Goal: Transaction & Acquisition: Purchase product/service

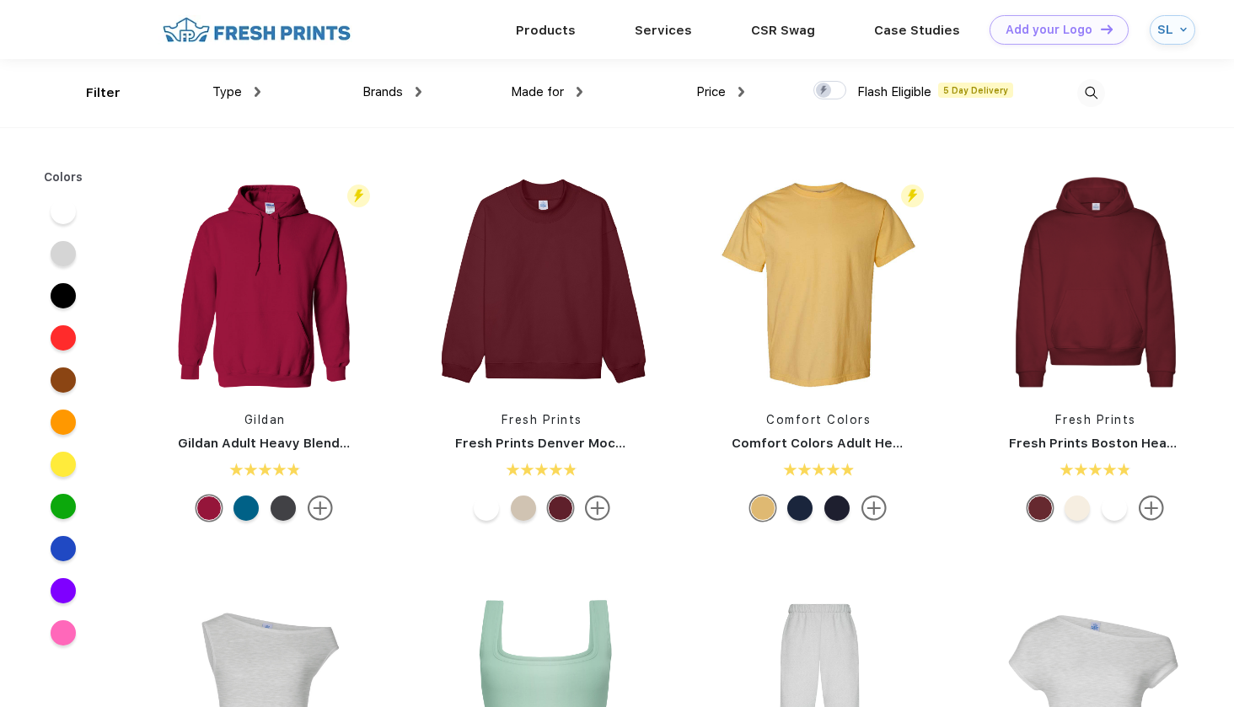
scroll to position [1, 0]
click at [576, 91] on img at bounding box center [579, 91] width 6 height 10
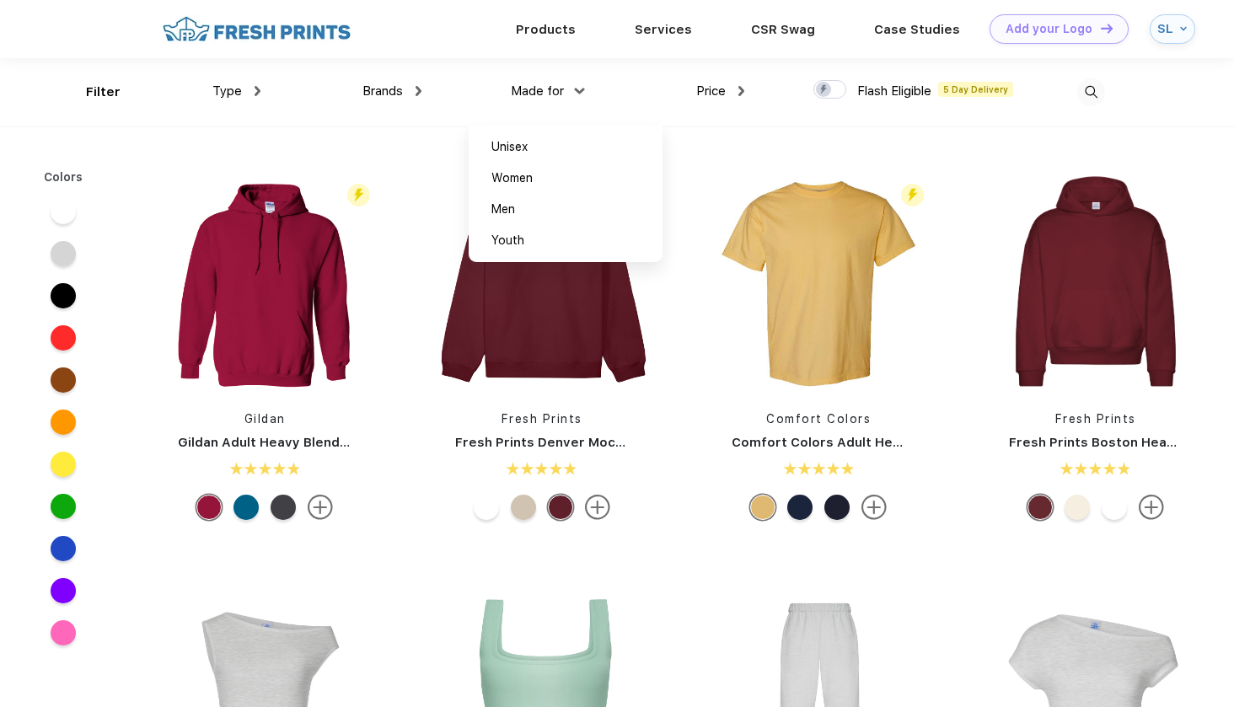
click at [575, 91] on img at bounding box center [580, 91] width 10 height 6
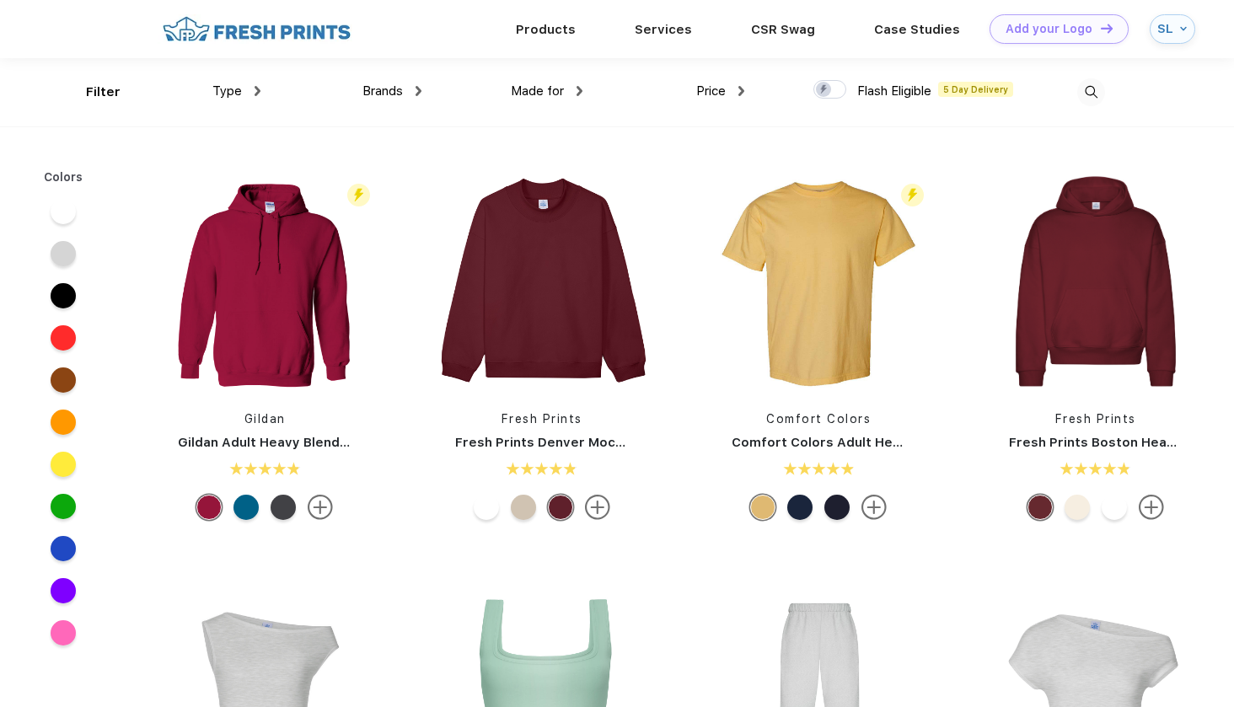
click at [727, 88] on div "Price" at bounding box center [720, 91] width 48 height 19
click at [728, 88] on div "Price" at bounding box center [720, 91] width 48 height 19
click at [415, 88] on img at bounding box center [418, 91] width 6 height 10
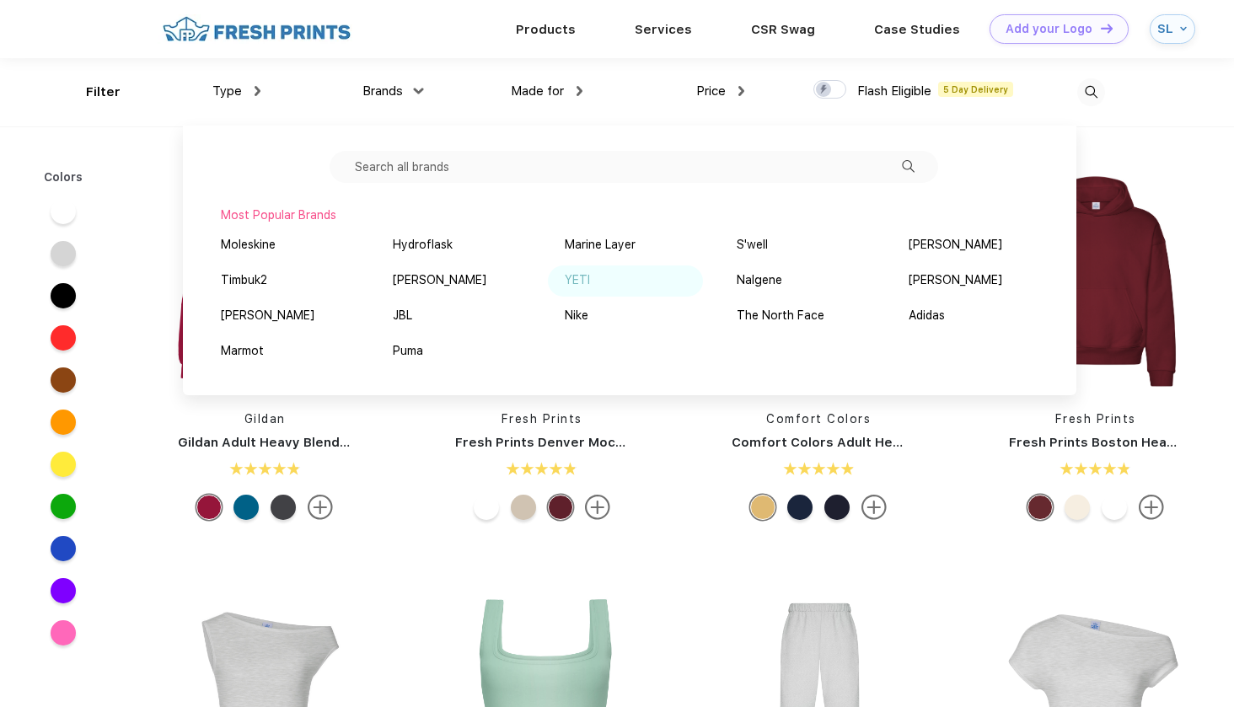
click at [572, 274] on div "YETI" at bounding box center [577, 280] width 25 height 18
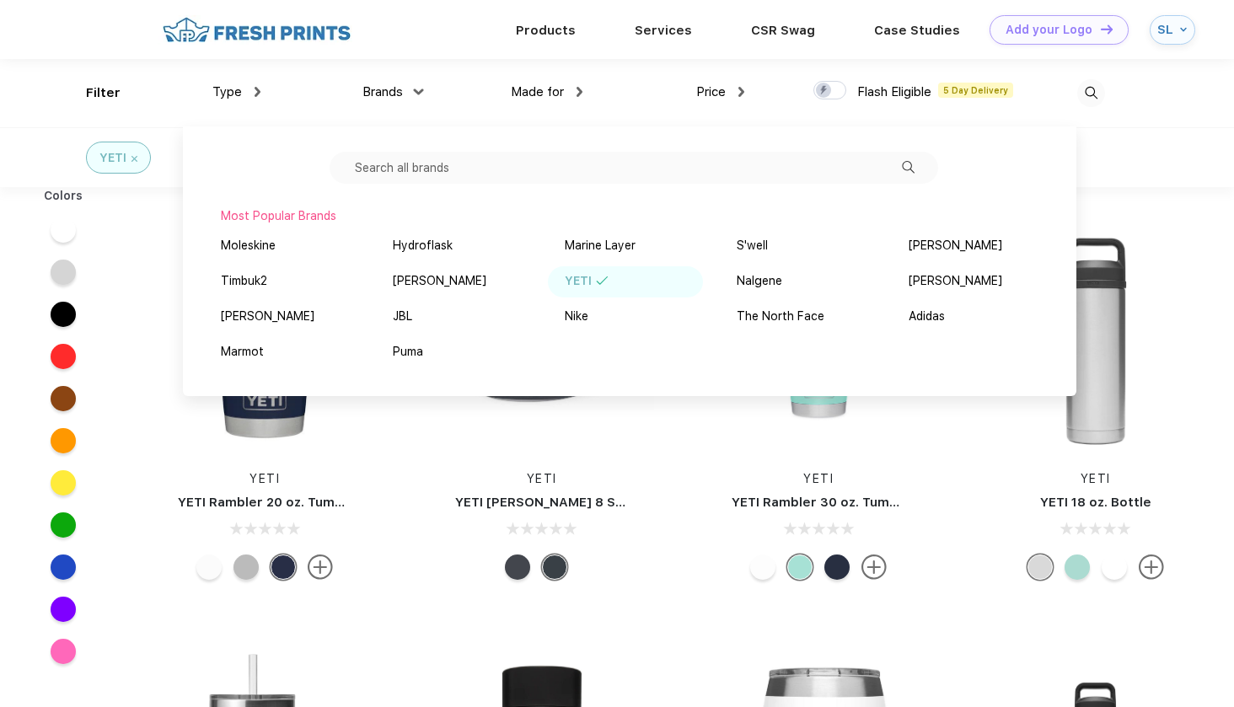
click at [368, 586] on div "YETI YETI Rambler 20 oz. Tumbler" at bounding box center [264, 407] width 249 height 357
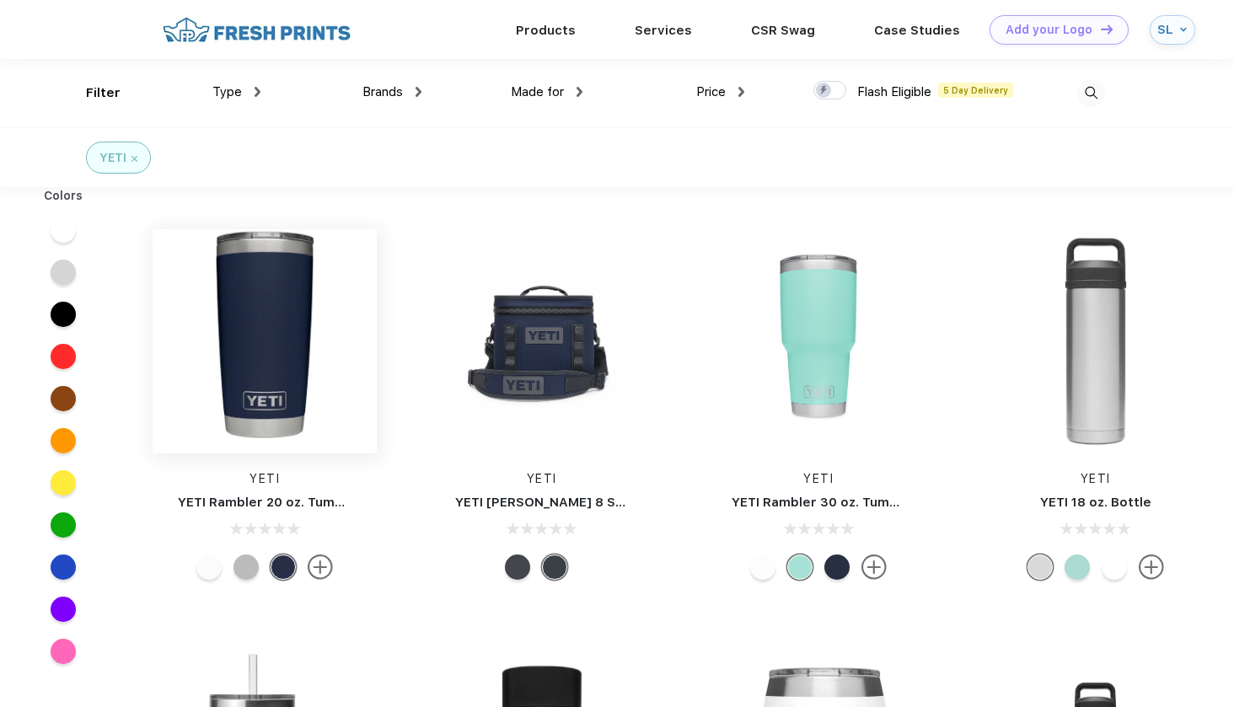
click at [270, 417] on img at bounding box center [265, 341] width 224 height 224
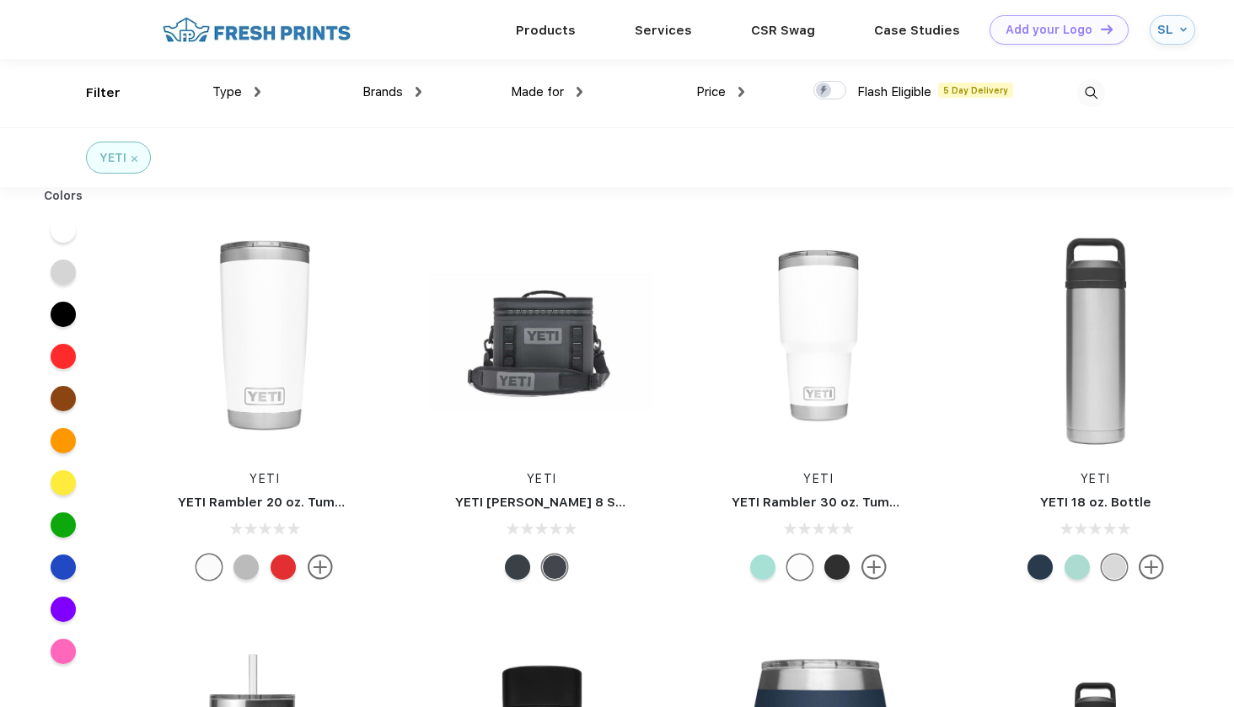
click at [134, 158] on img at bounding box center [134, 159] width 6 height 6
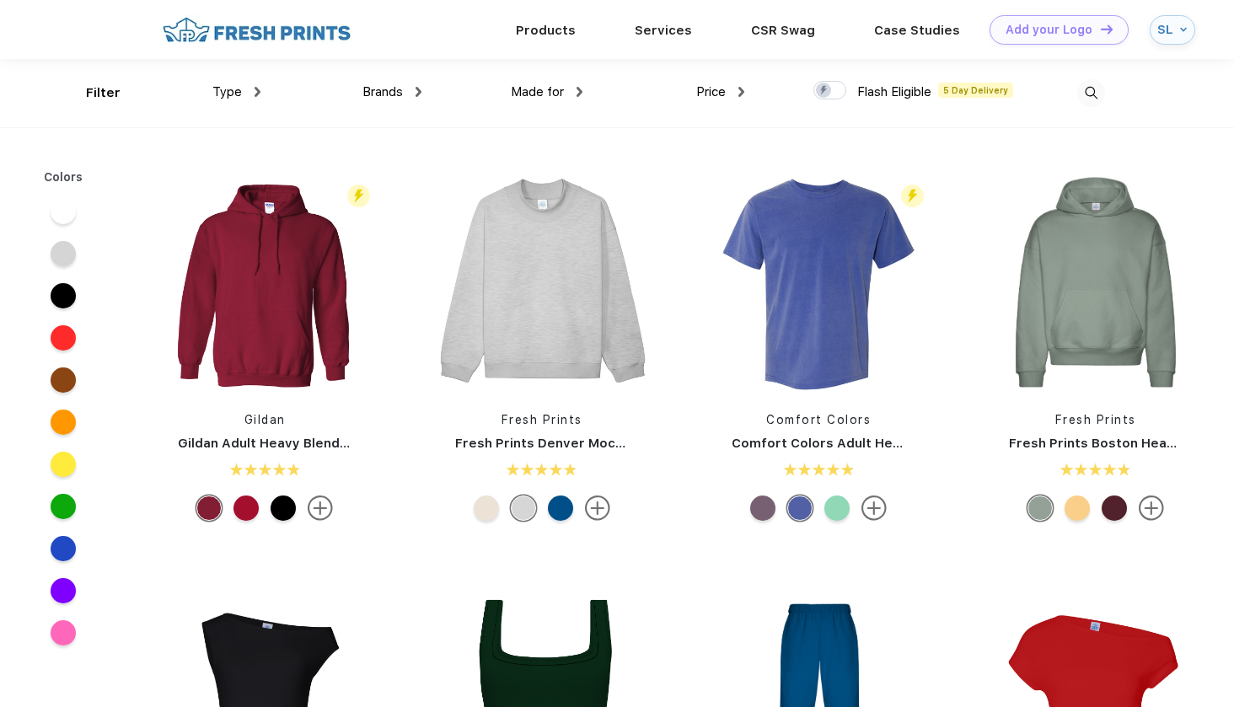
click at [256, 95] on img at bounding box center [257, 92] width 6 height 10
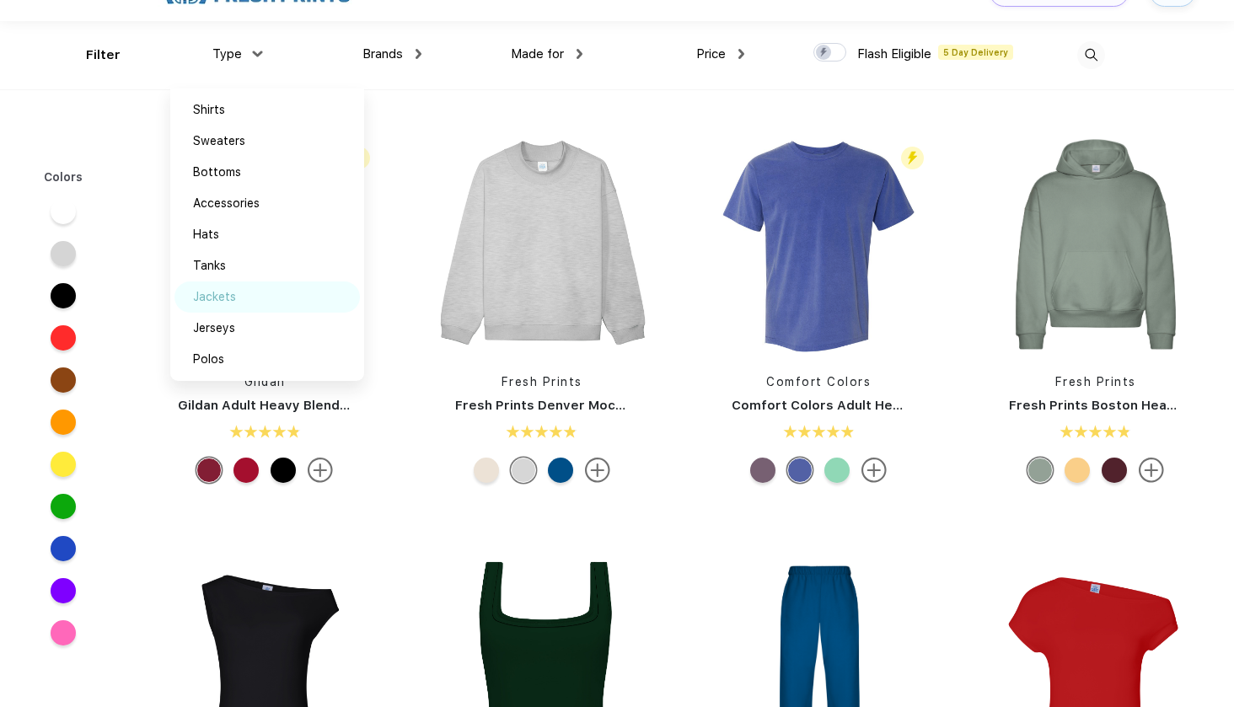
scroll to position [52, 0]
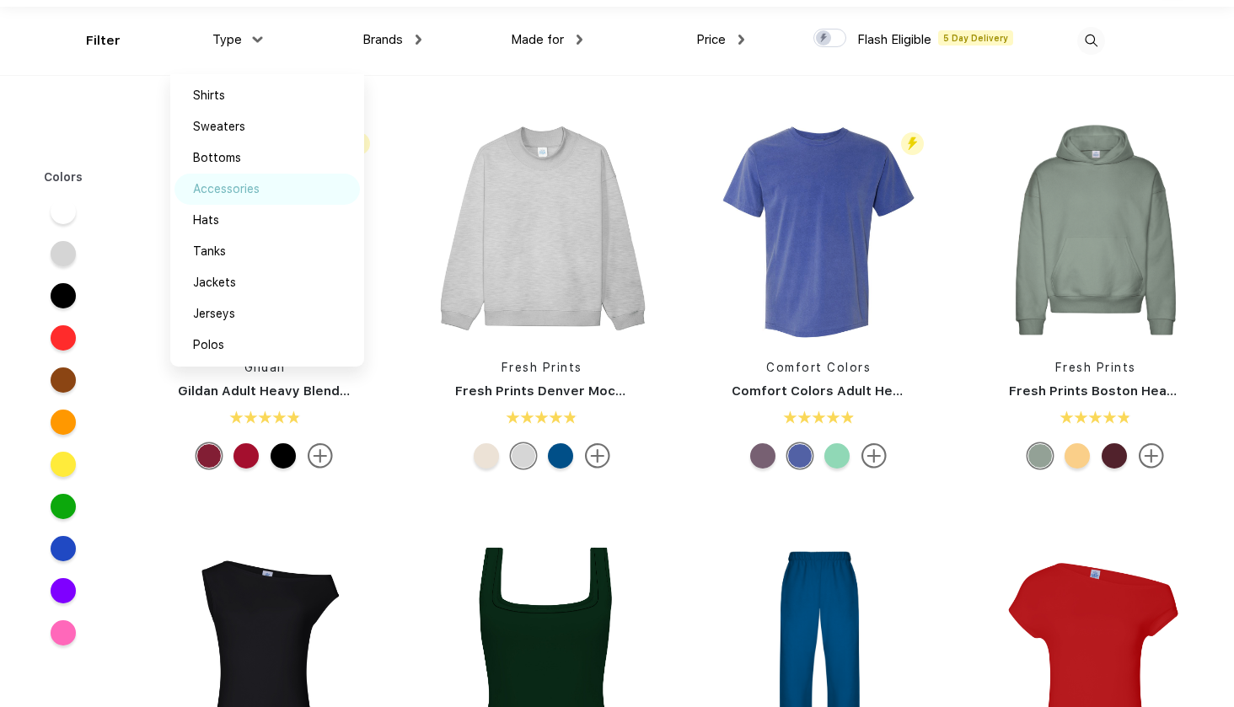
click at [248, 194] on div "Accessories" at bounding box center [226, 189] width 67 height 18
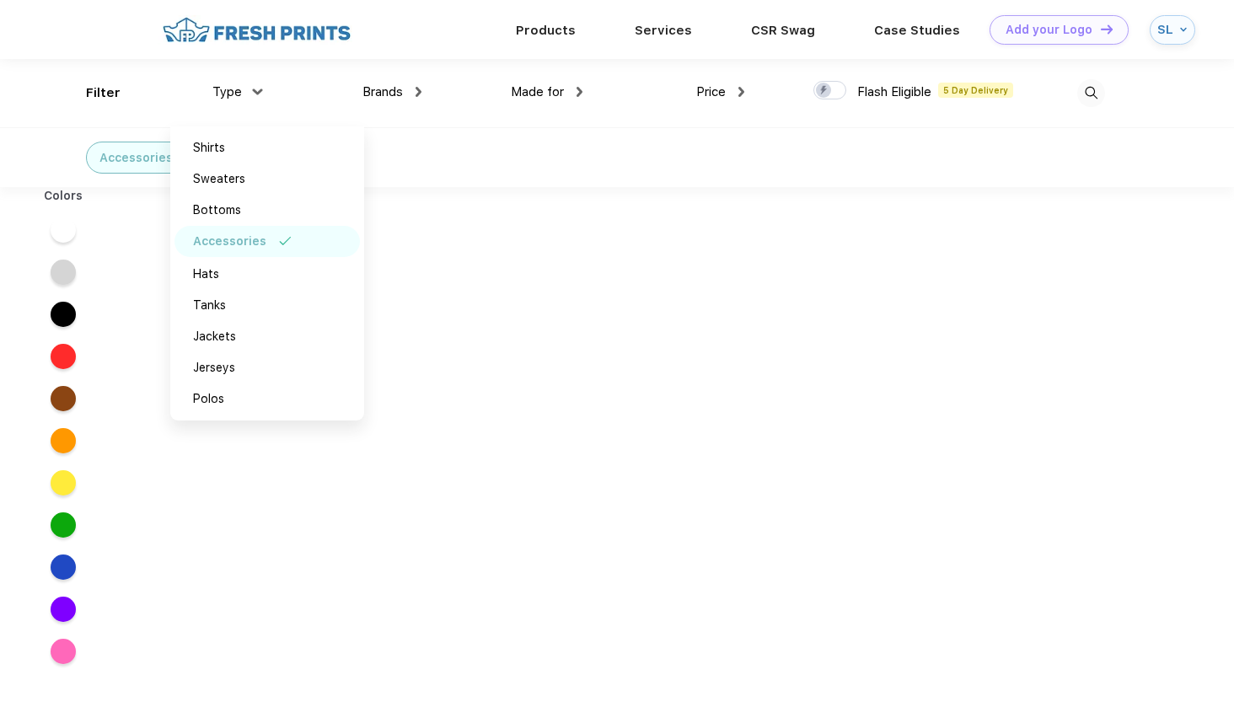
click at [520, 153] on div "Accessories" at bounding box center [617, 157] width 1234 height 60
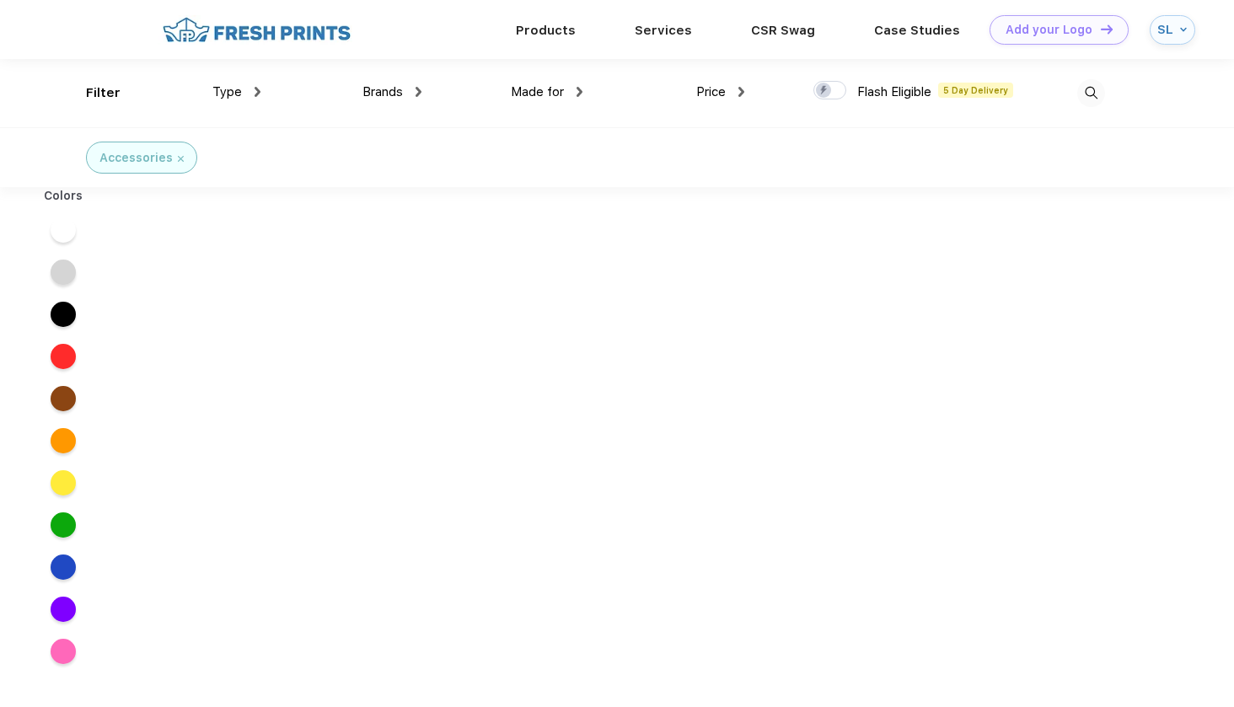
click at [174, 160] on div "Accessories" at bounding box center [141, 158] width 84 height 18
click at [178, 160] on img at bounding box center [181, 159] width 6 height 6
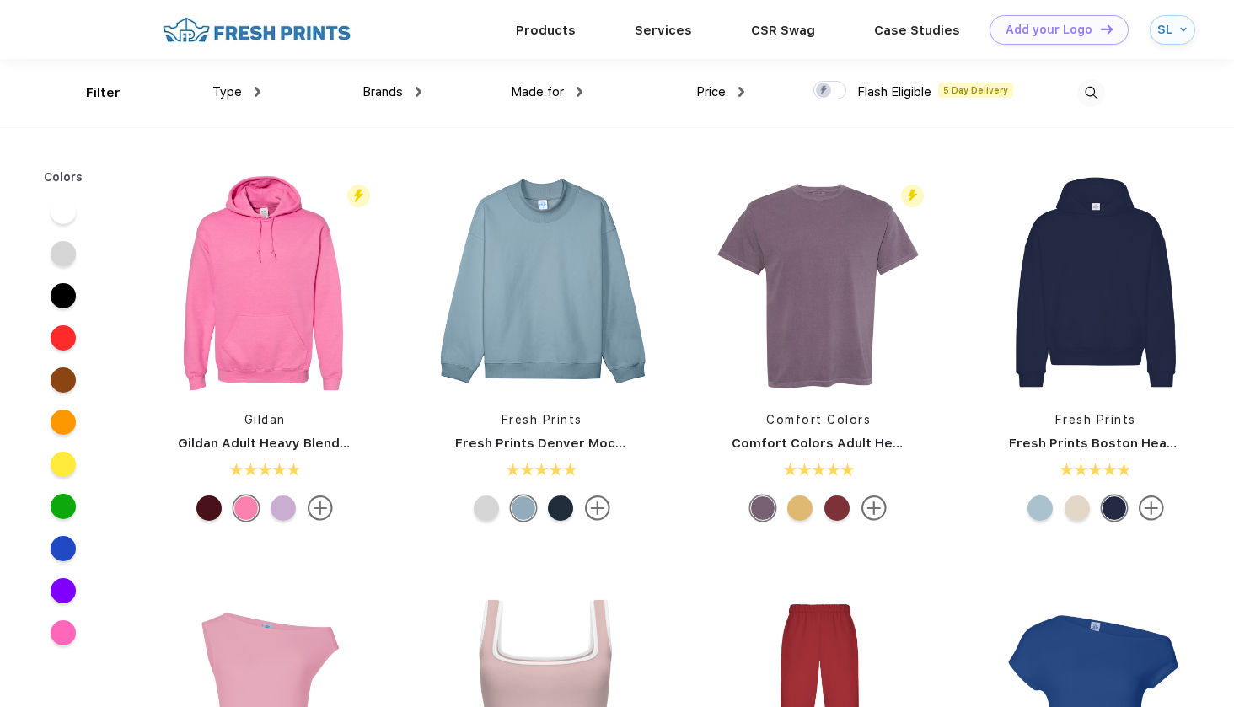
click at [248, 95] on div "Type" at bounding box center [236, 92] width 48 height 19
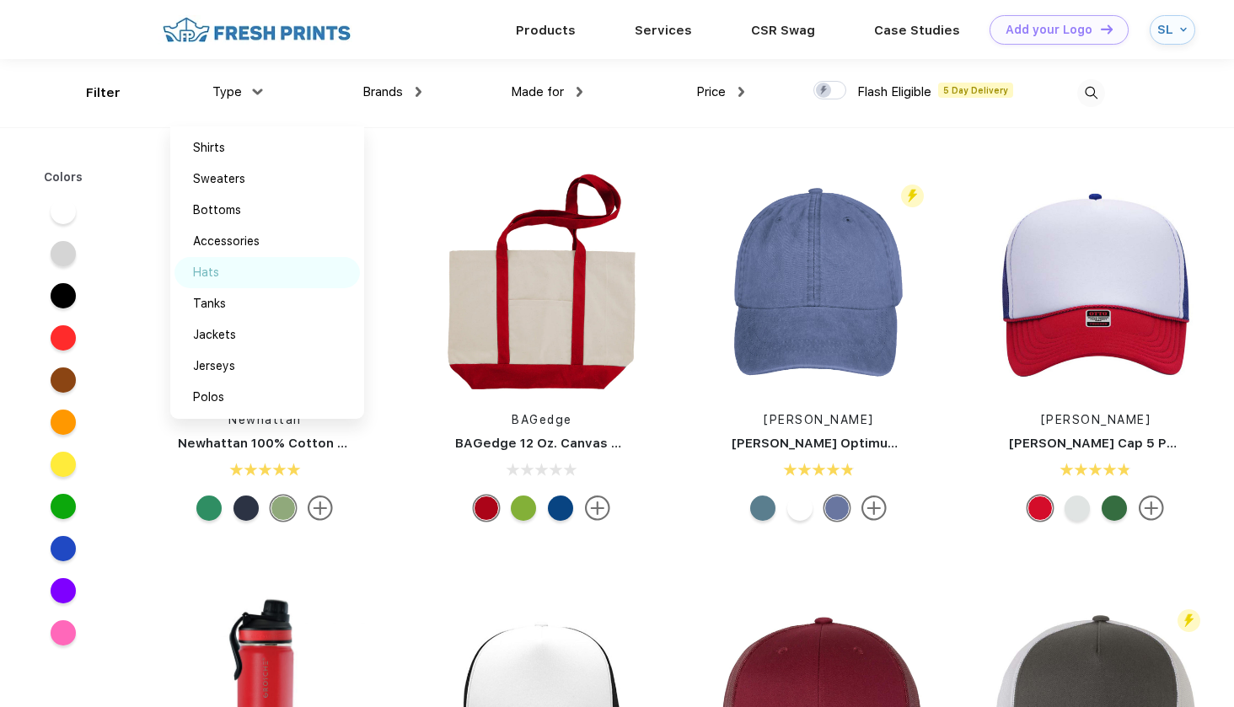
click at [228, 272] on div "Hats" at bounding box center [266, 272] width 185 height 31
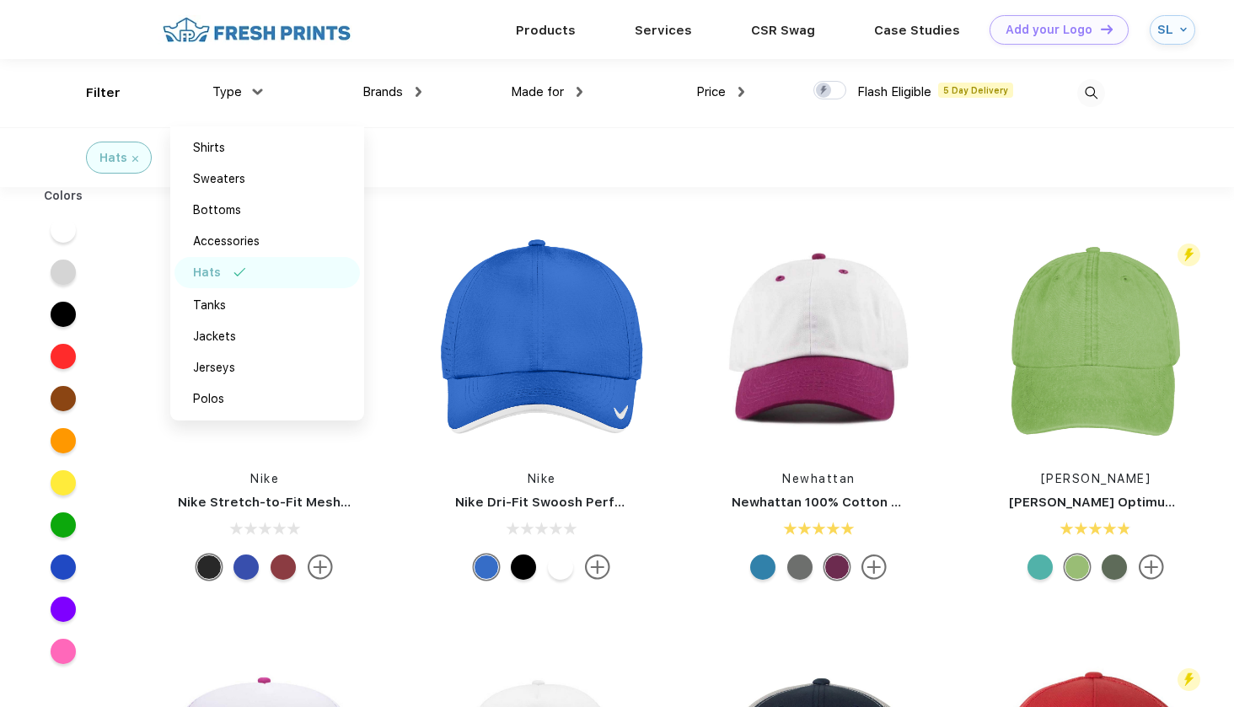
click at [509, 127] on div "Hats" at bounding box center [617, 157] width 1234 height 60
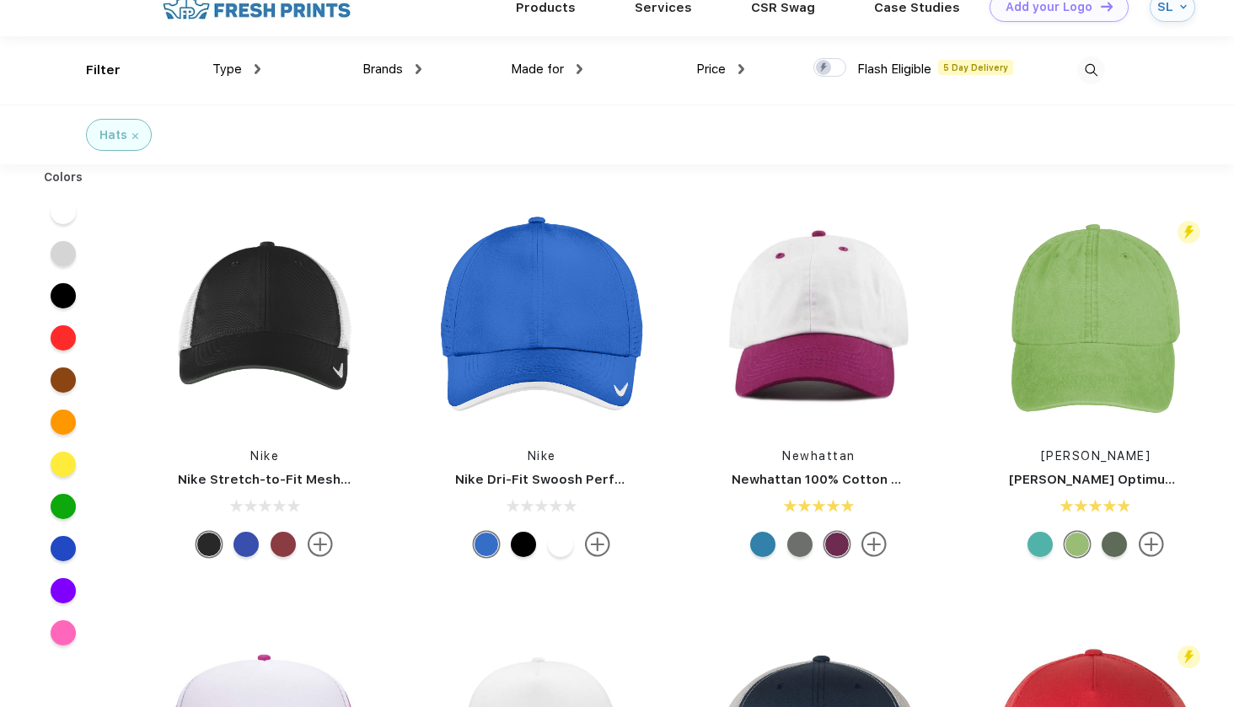
scroll to position [25, 0]
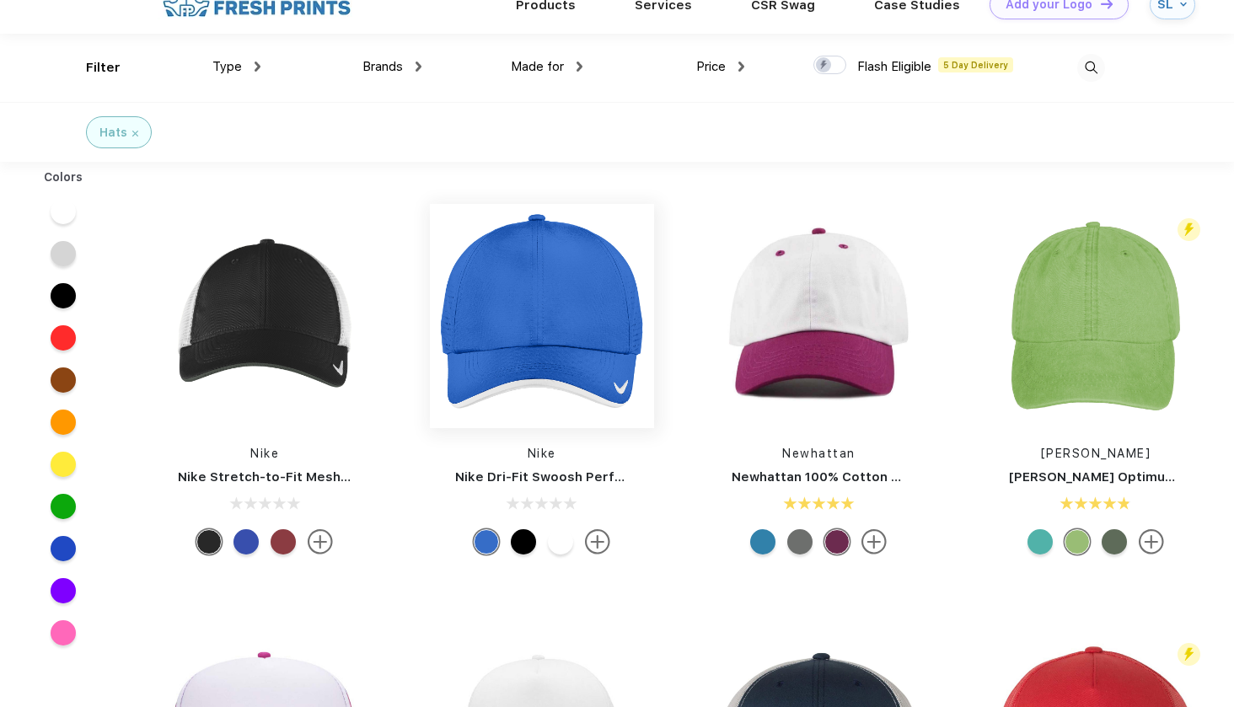
click at [512, 340] on img at bounding box center [542, 316] width 224 height 224
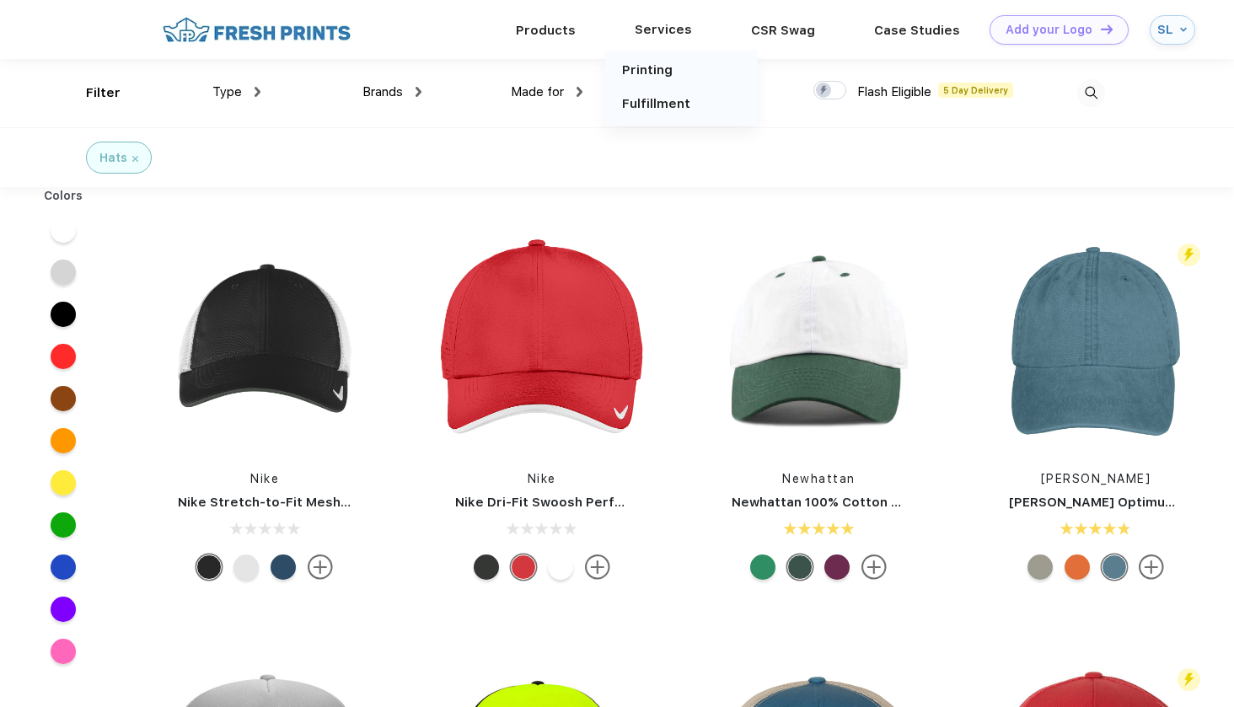
scroll to position [1, 0]
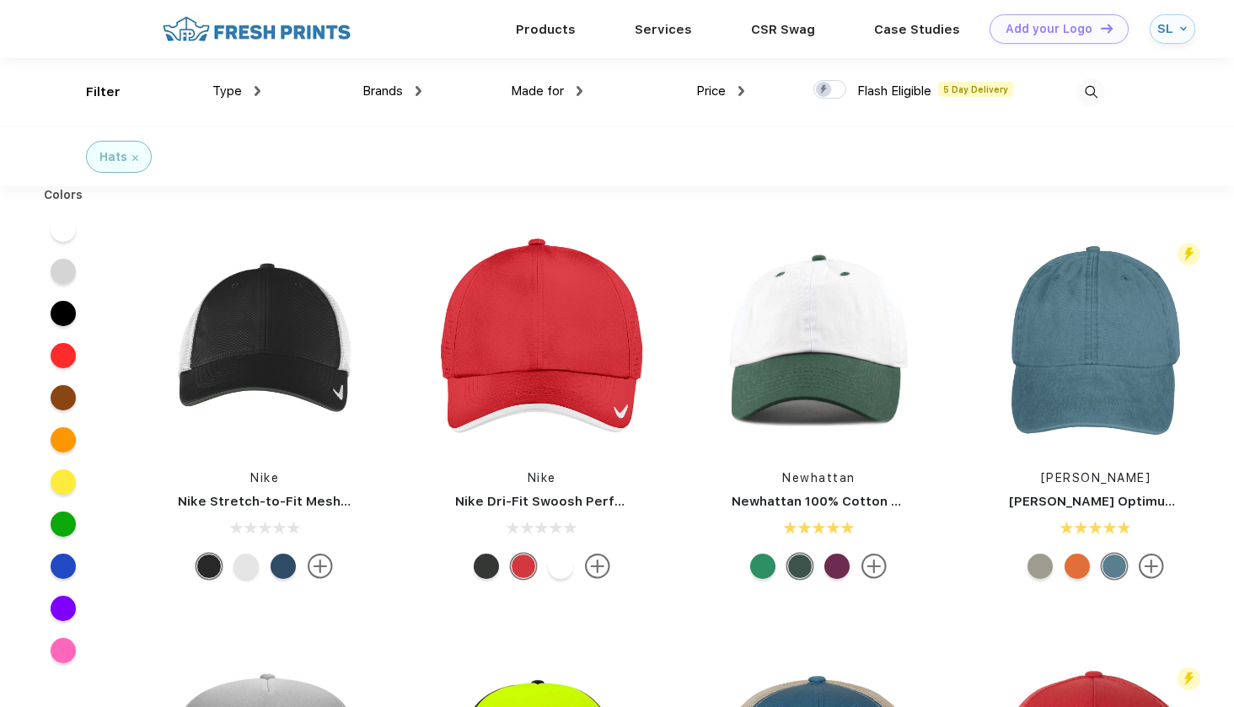
click at [721, 87] on div "Price" at bounding box center [720, 91] width 48 height 19
click at [694, 142] on div "$" at bounding box center [750, 146] width 185 height 31
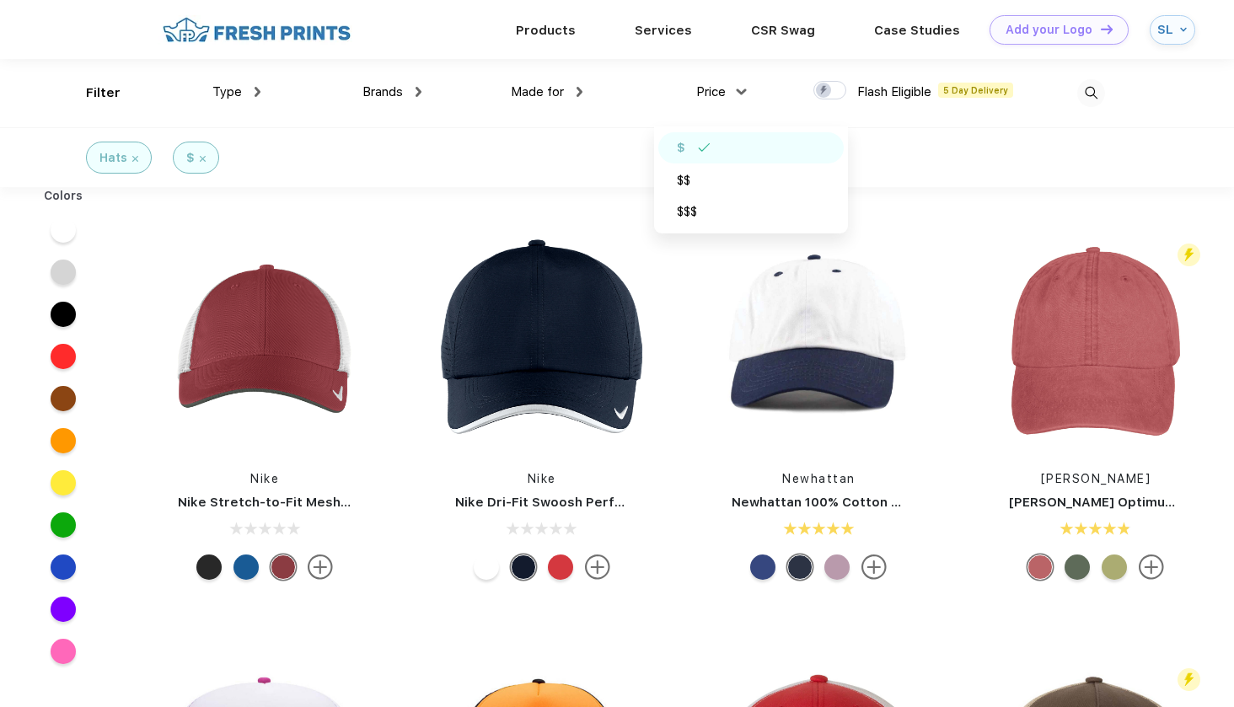
click at [456, 263] on img at bounding box center [542, 341] width 224 height 224
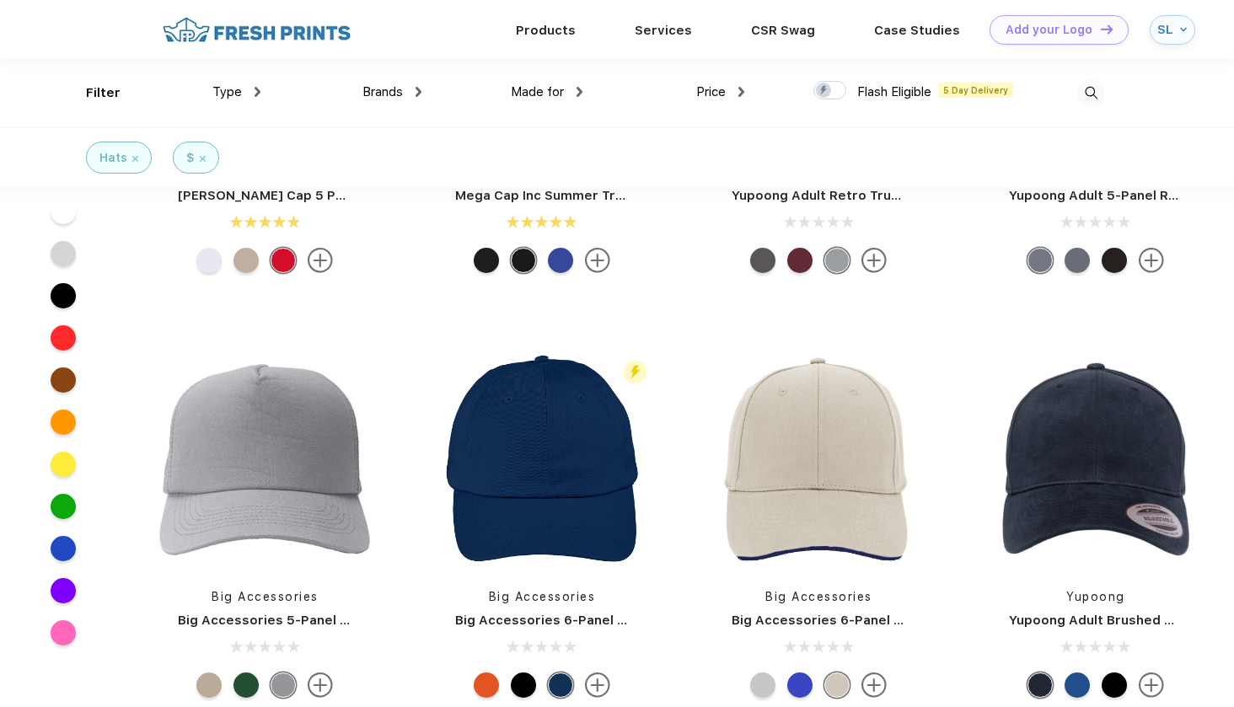
scroll to position [510, 0]
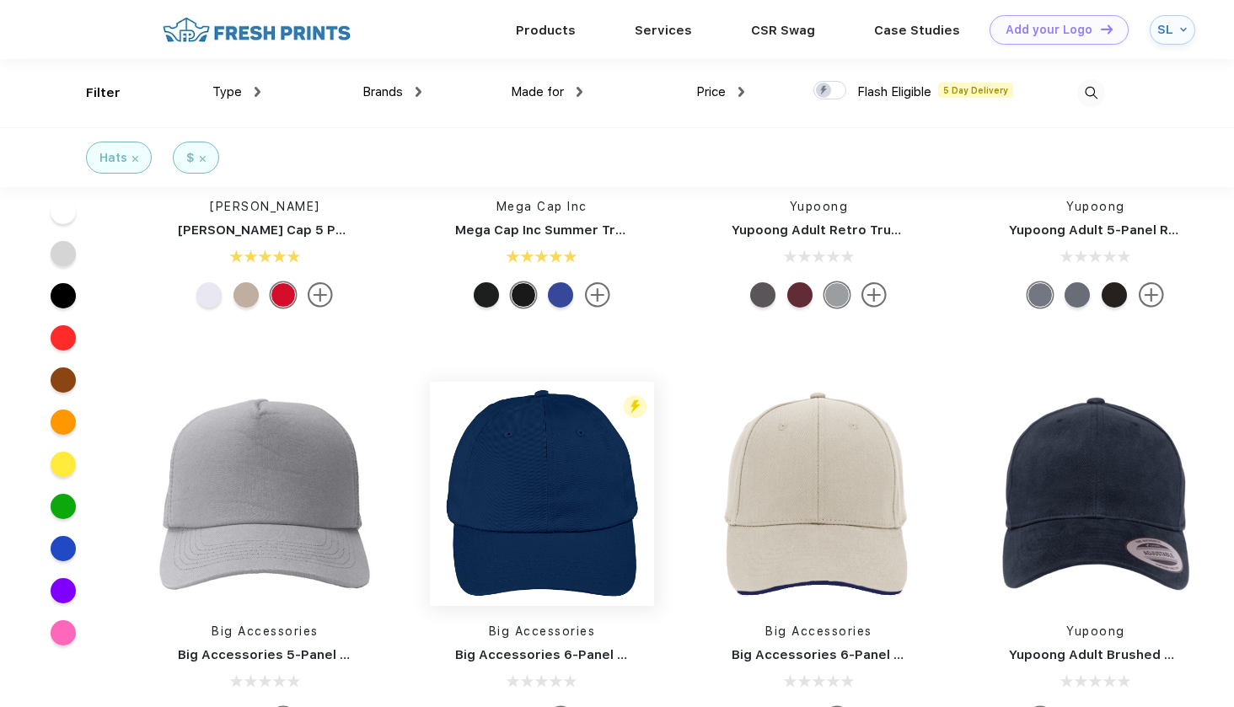
click at [597, 450] on img at bounding box center [542, 494] width 224 height 224
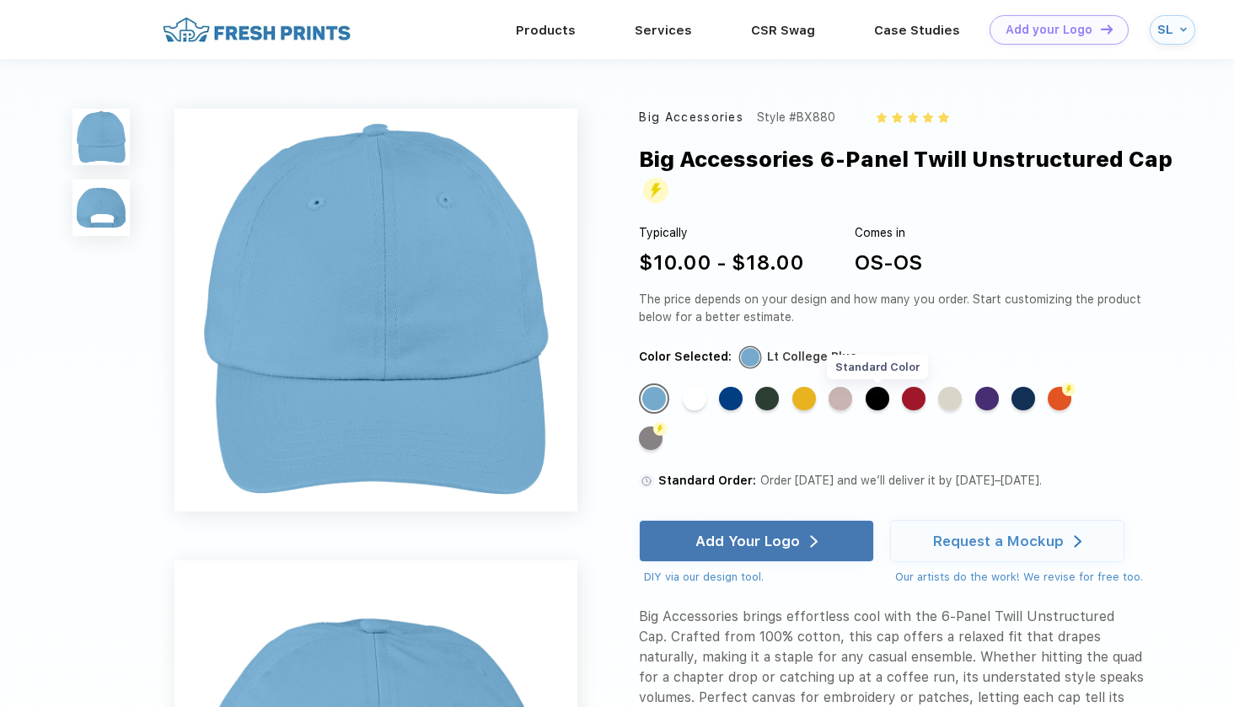
click at [879, 396] on div "Standard Color" at bounding box center [877, 399] width 24 height 24
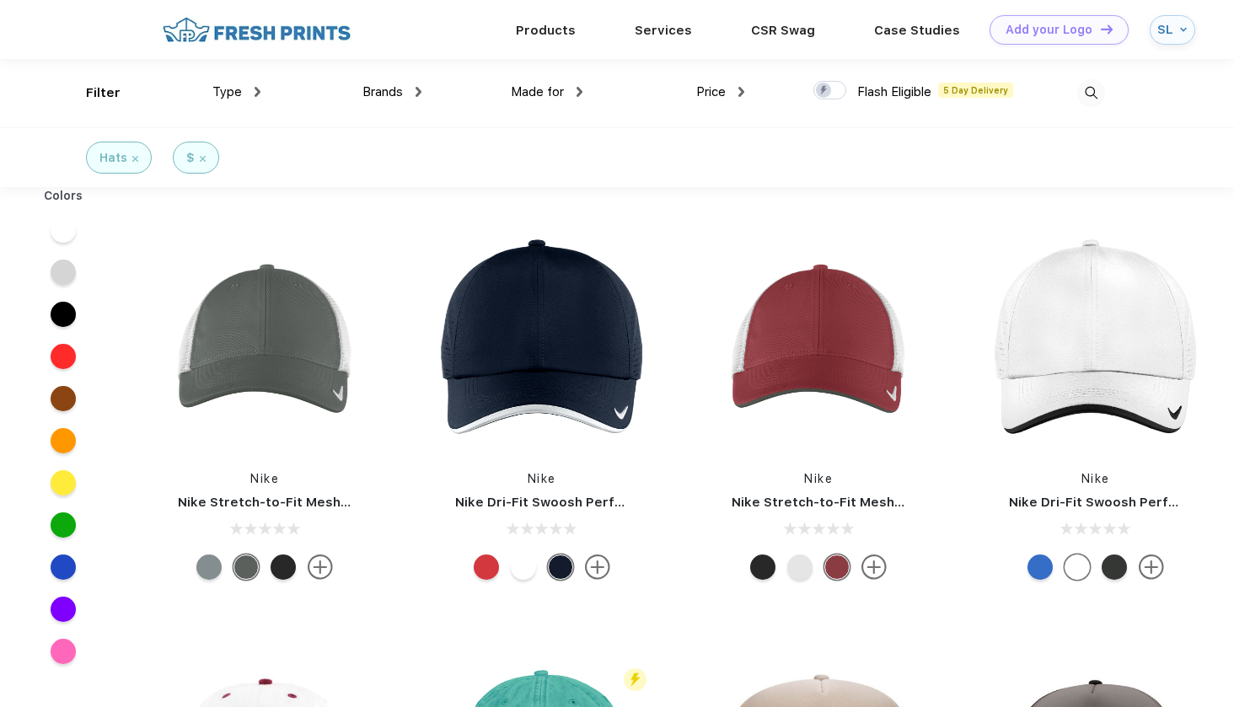
scroll to position [1, 0]
